Goal: Information Seeking & Learning: Compare options

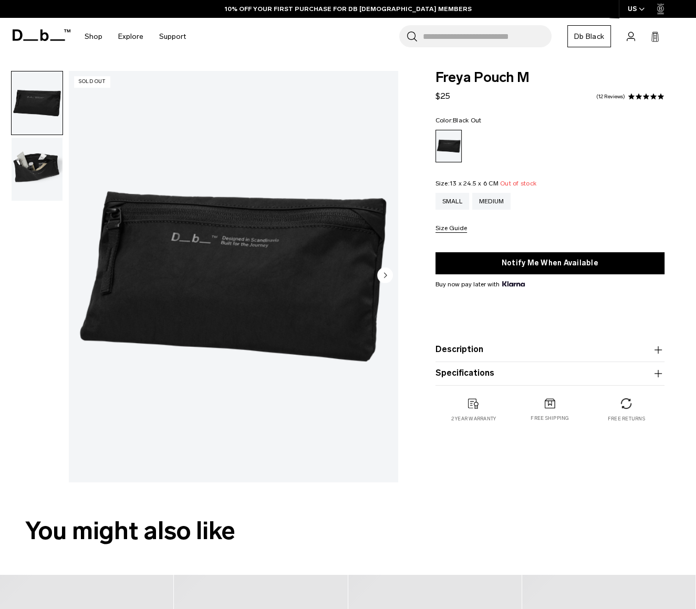
click at [42, 160] on img "button" at bounding box center [37, 169] width 51 height 63
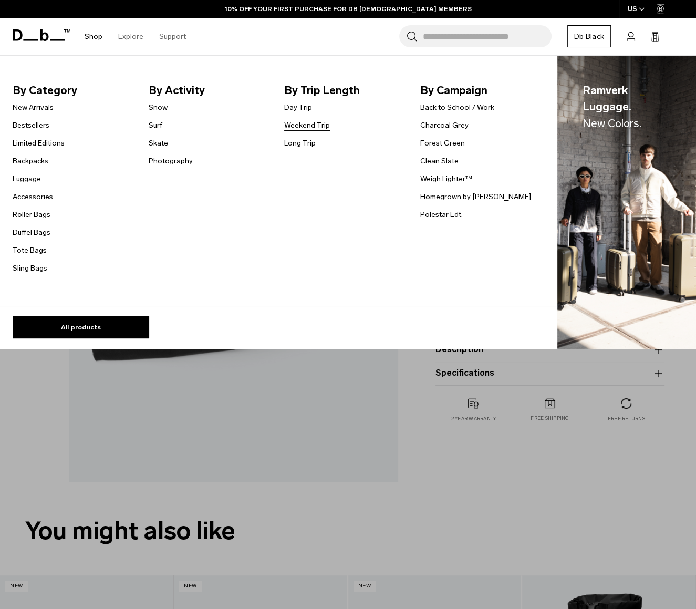
click at [307, 129] on link "Weekend Trip" at bounding box center [307, 125] width 46 height 11
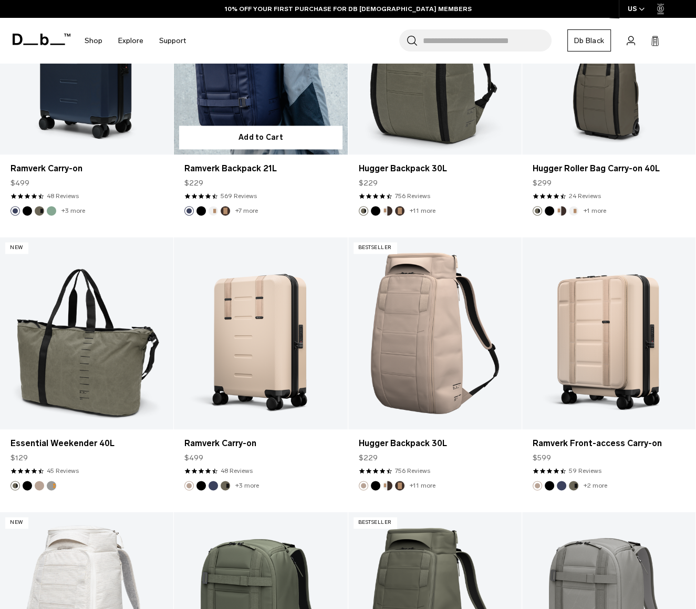
scroll to position [893, 0]
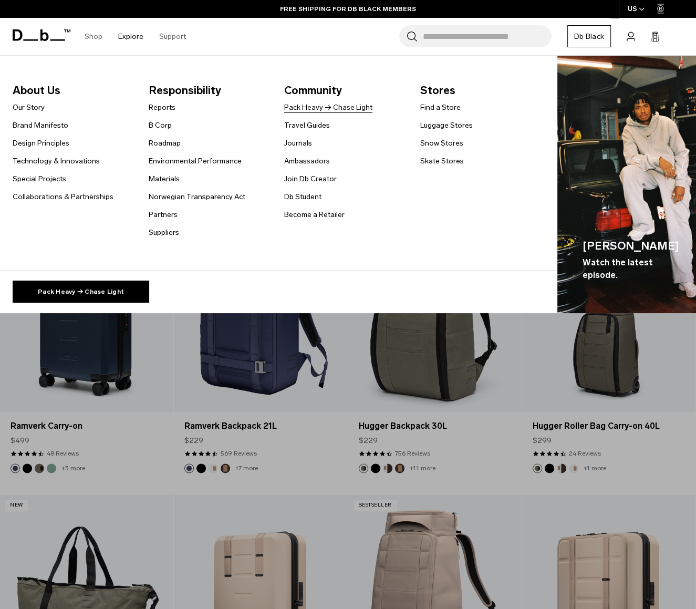
click at [332, 107] on link "Pack Heavy → Chase Light" at bounding box center [328, 107] width 88 height 11
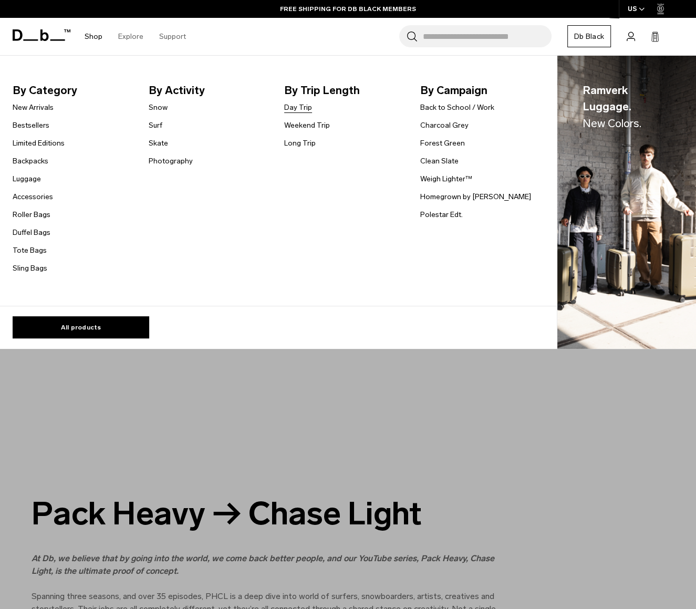
click at [298, 110] on link "Day Trip" at bounding box center [298, 107] width 28 height 11
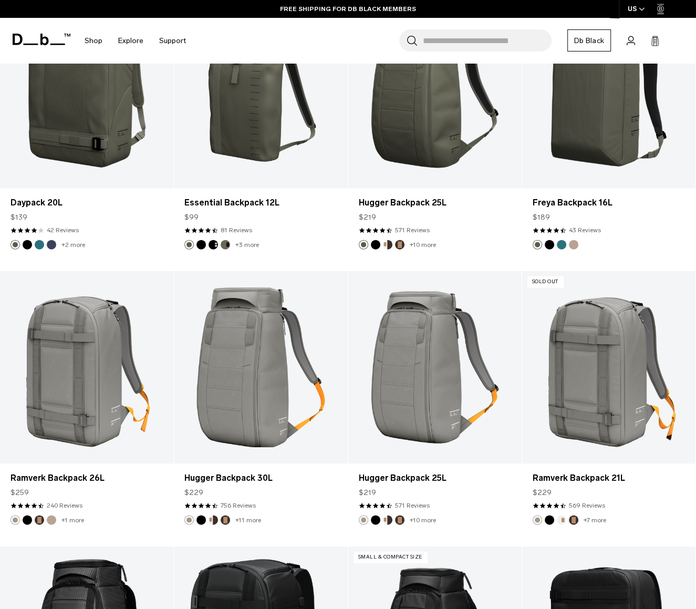
scroll to position [2536, 0]
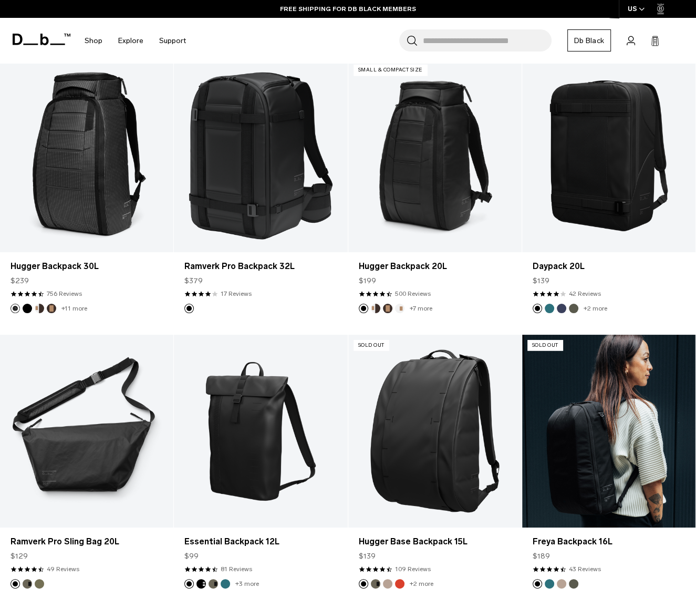
drag, startPoint x: 688, startPoint y: 497, endPoint x: 664, endPoint y: -13, distance: 510.6
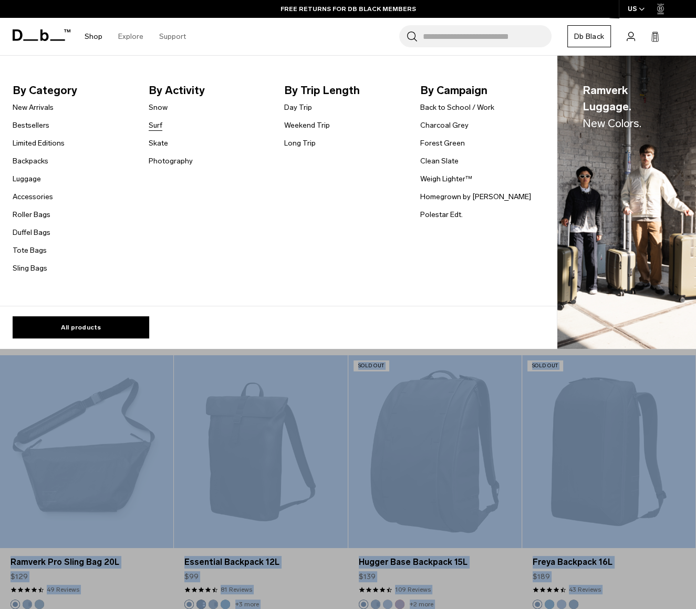
click at [159, 128] on link "Surf" at bounding box center [156, 125] width 14 height 11
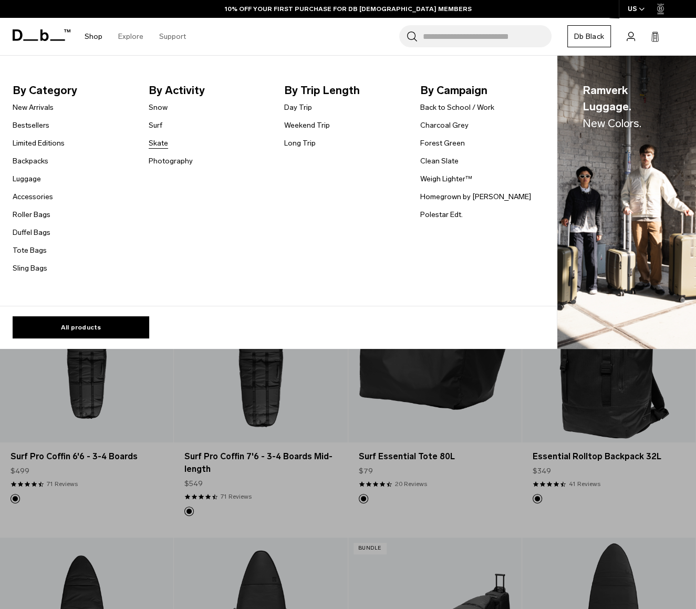
click at [155, 148] on link "Skate" at bounding box center [158, 143] width 19 height 11
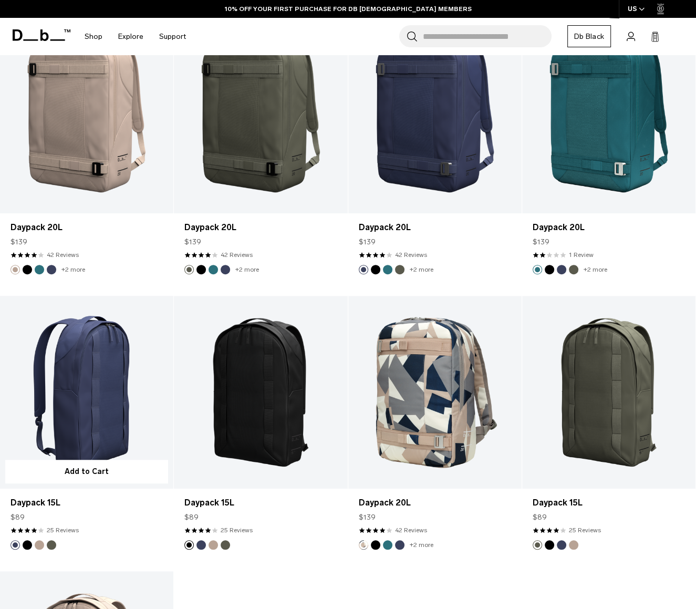
scroll to position [788, 0]
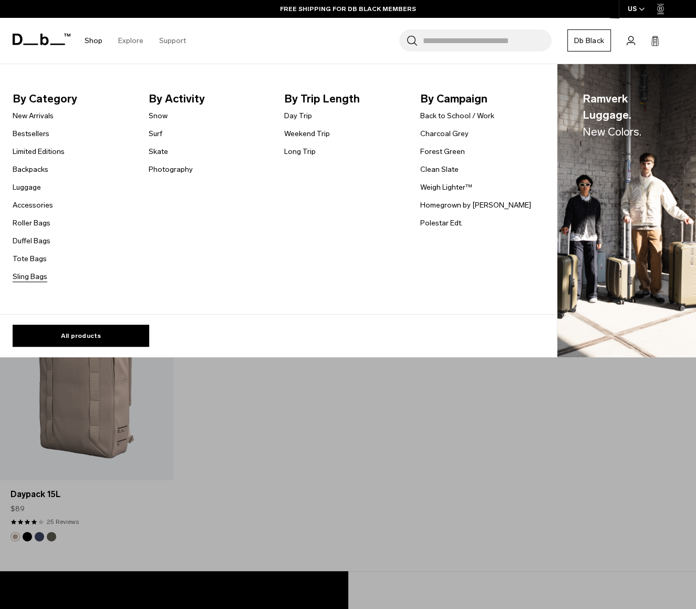
click at [28, 282] on link "Sling Bags" at bounding box center [30, 276] width 35 height 11
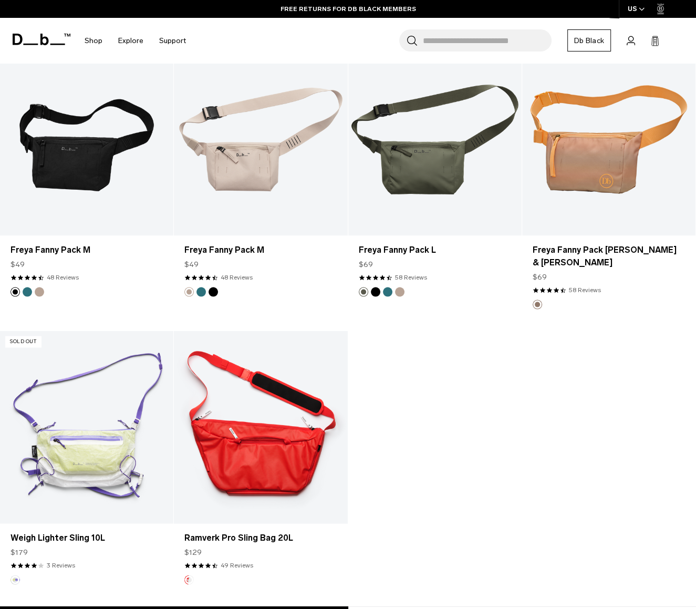
scroll to position [1839, 0]
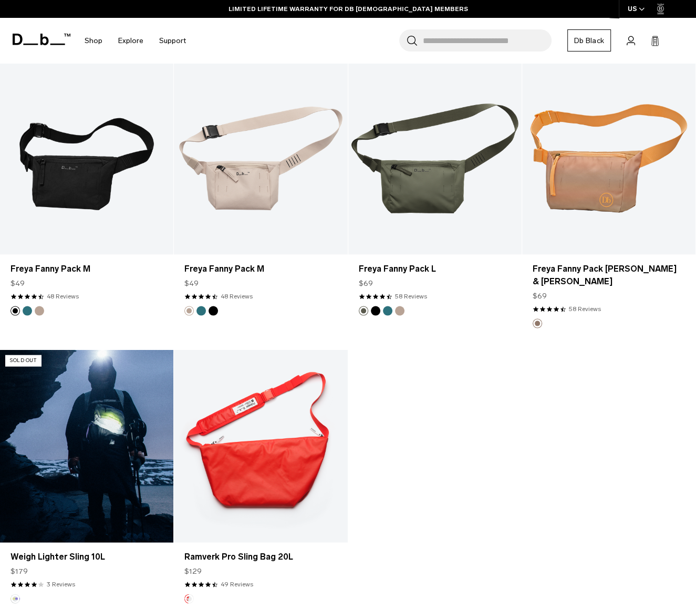
click at [126, 461] on link "Weigh Lighter Sling 10L" at bounding box center [86, 446] width 173 height 193
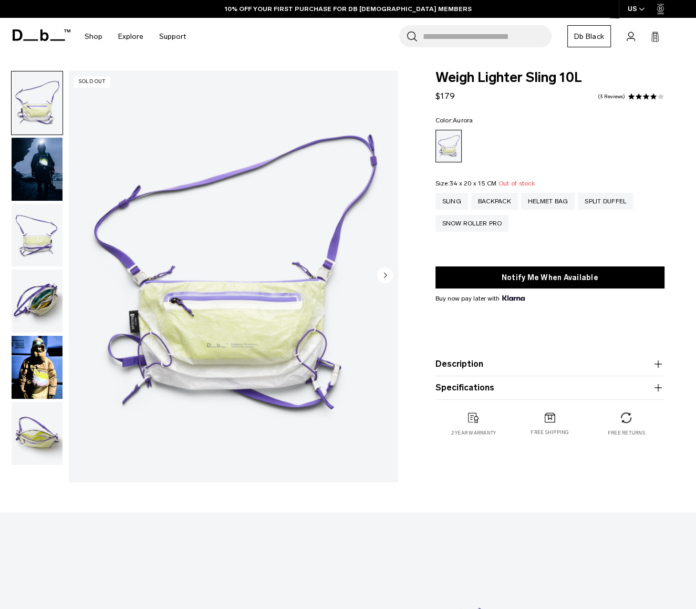
click at [37, 377] on img "button" at bounding box center [37, 367] width 51 height 63
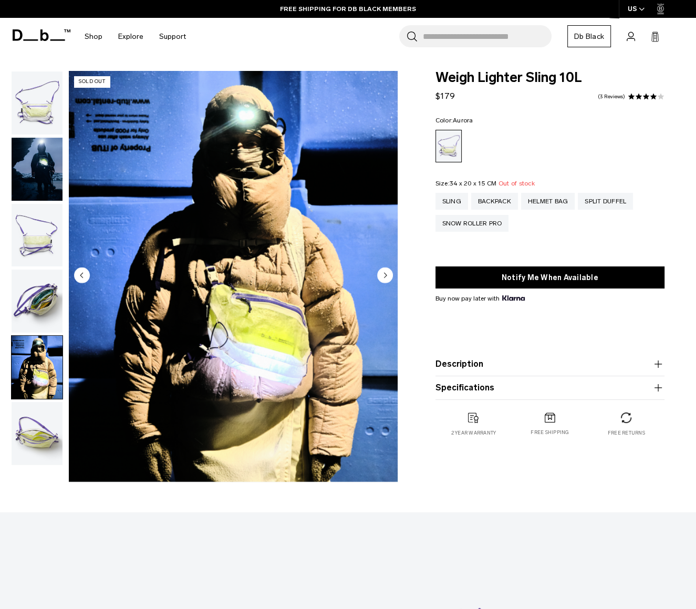
click at [39, 161] on img "button" at bounding box center [37, 169] width 51 height 63
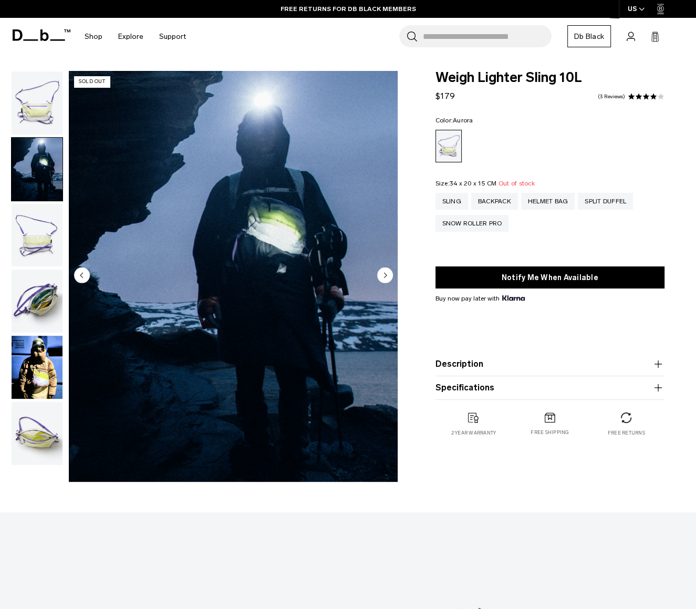
click at [33, 164] on img "button" at bounding box center [37, 169] width 51 height 63
click at [40, 357] on img "button" at bounding box center [37, 367] width 51 height 63
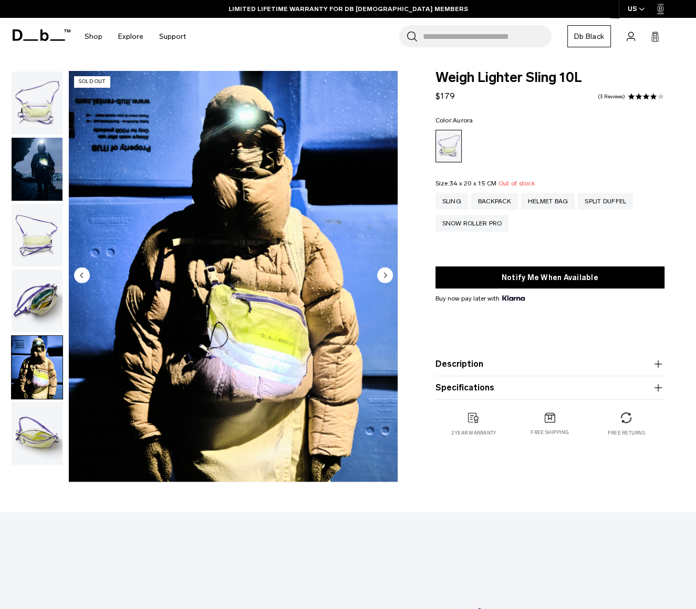
click at [33, 202] on ul at bounding box center [37, 268] width 52 height 394
click at [29, 117] on img "button" at bounding box center [37, 102] width 51 height 63
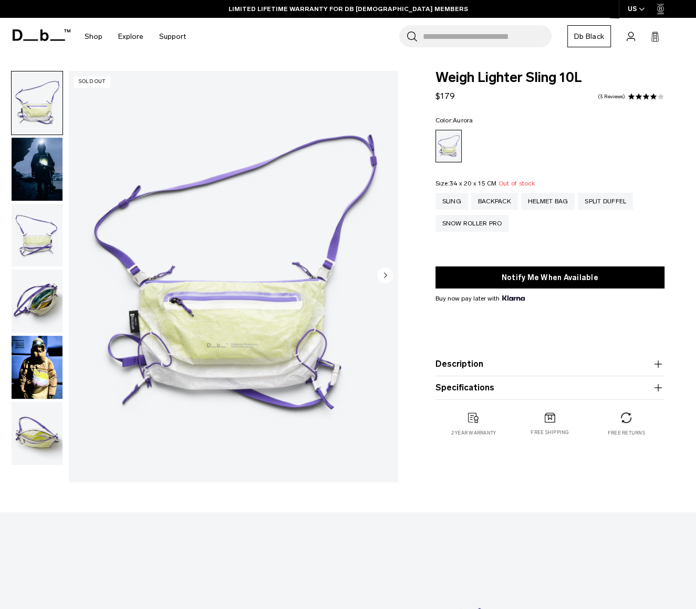
click at [41, 164] on img "button" at bounding box center [37, 169] width 51 height 63
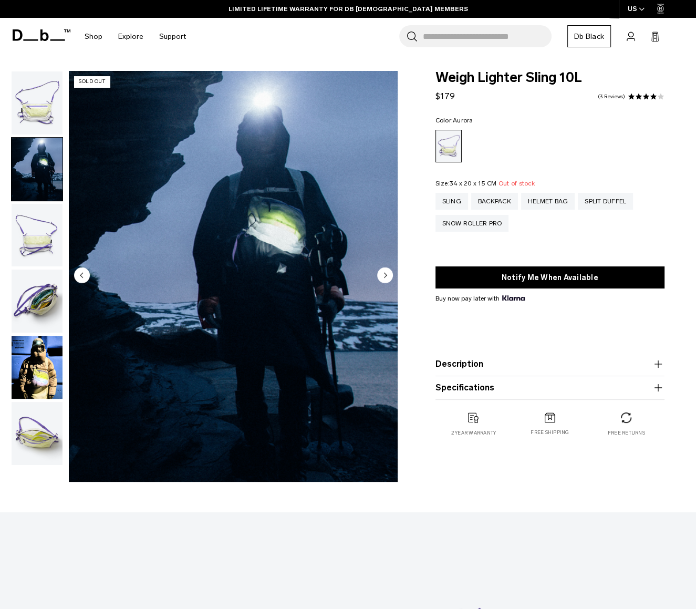
click at [39, 119] on img "button" at bounding box center [37, 102] width 51 height 63
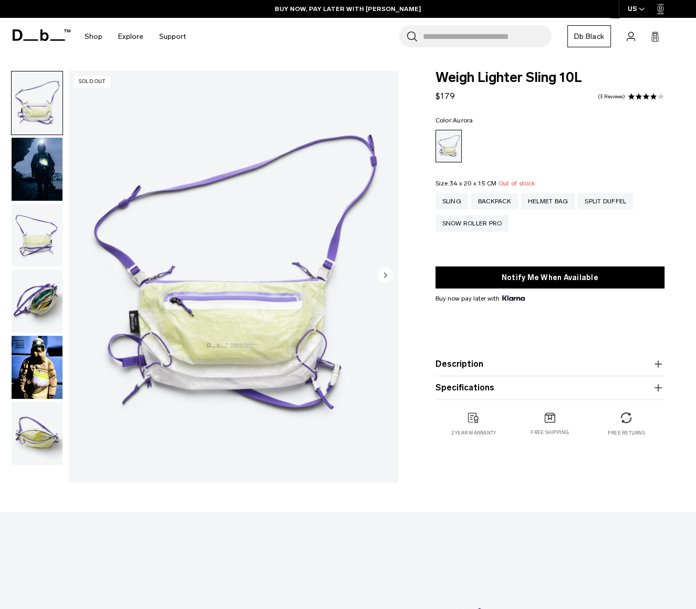
click at [51, 179] on img "button" at bounding box center [37, 169] width 51 height 63
